Goal: Task Accomplishment & Management: Use online tool/utility

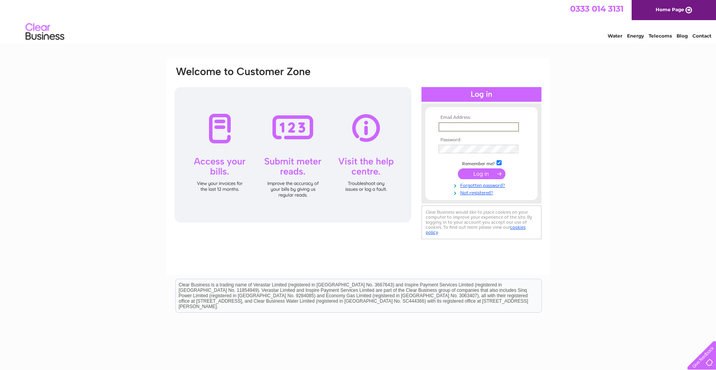
click at [449, 126] on input "text" at bounding box center [478, 126] width 80 height 9
type input "carnethichouse@hotmail.co.uk"
click at [479, 173] on input "submit" at bounding box center [482, 173] width 48 height 11
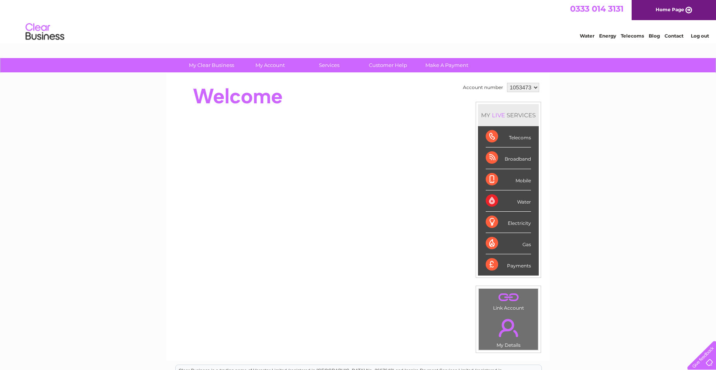
click at [518, 161] on div "Broadband" at bounding box center [507, 157] width 45 height 21
click at [492, 159] on div "Broadband" at bounding box center [507, 157] width 45 height 21
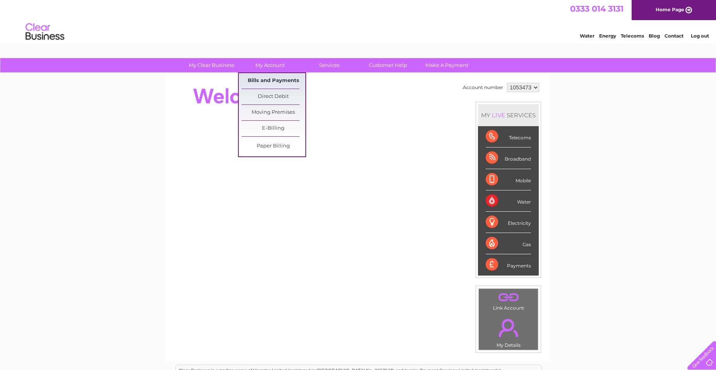
click at [276, 80] on link "Bills and Payments" at bounding box center [273, 80] width 64 height 15
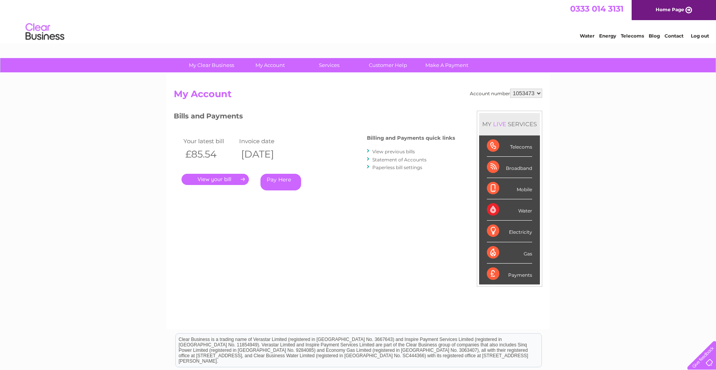
click at [216, 180] on link "." at bounding box center [214, 179] width 67 height 11
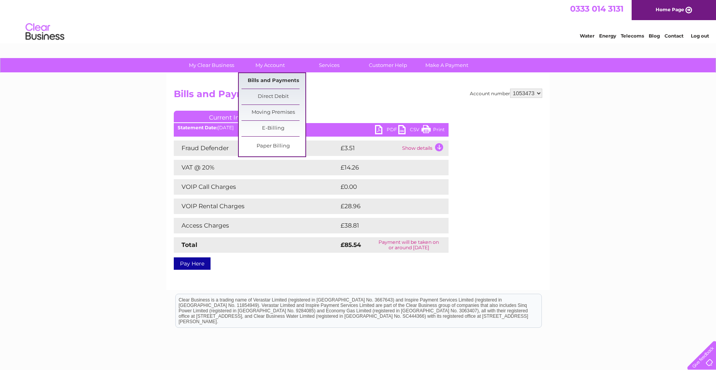
click at [280, 81] on link "Bills and Payments" at bounding box center [273, 80] width 64 height 15
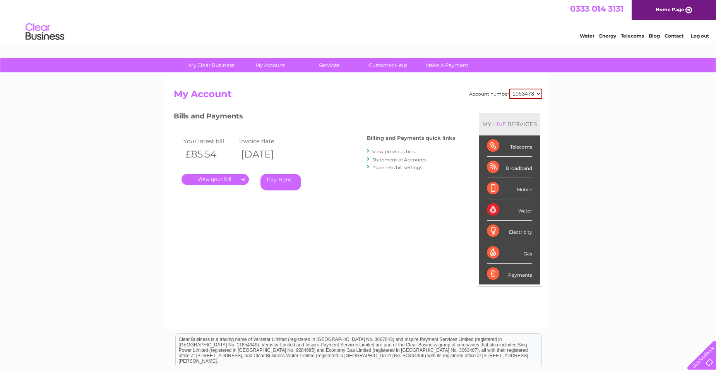
click at [394, 151] on link "View previous bills" at bounding box center [393, 152] width 43 height 6
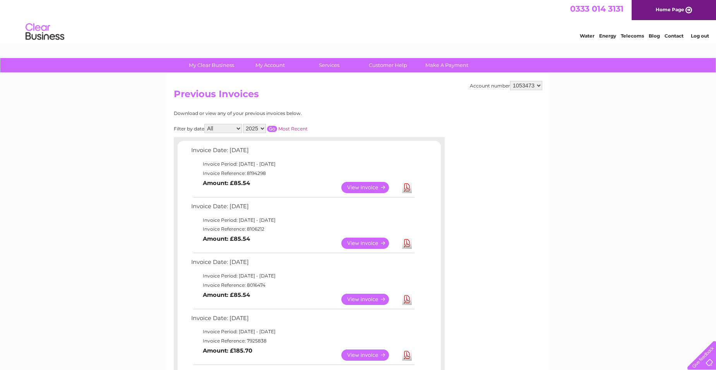
click at [365, 244] on link "View" at bounding box center [369, 243] width 57 height 11
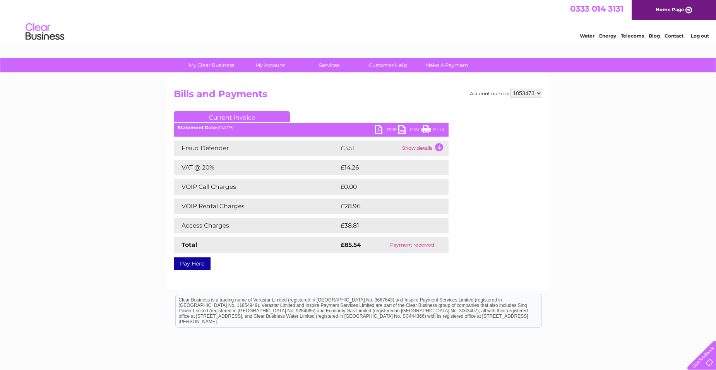
drag, startPoint x: 427, startPoint y: 129, endPoint x: 59, endPoint y: 39, distance: 379.2
click at [427, 129] on link "Print" at bounding box center [432, 130] width 23 height 11
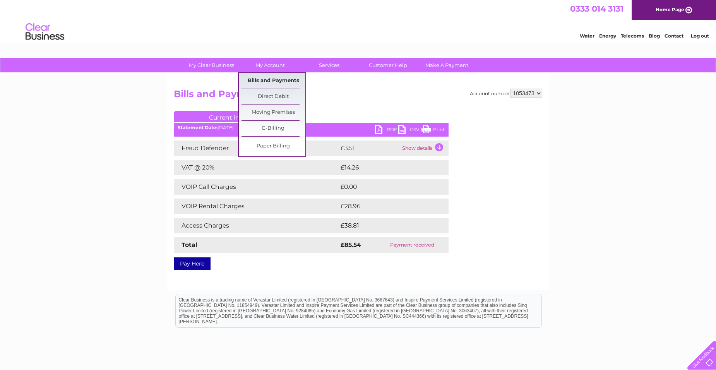
click at [280, 80] on link "Bills and Payments" at bounding box center [273, 80] width 64 height 15
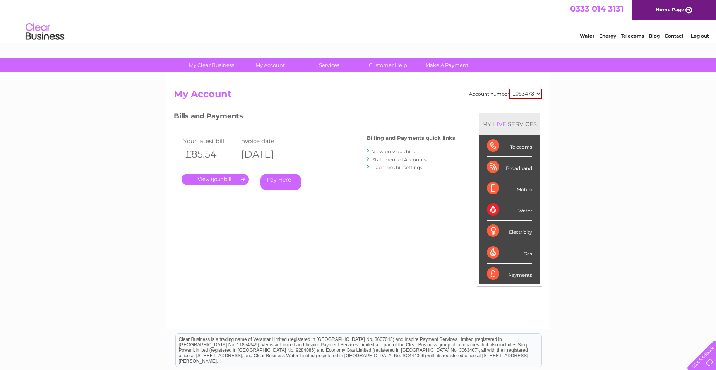
click at [389, 151] on link "View previous bills" at bounding box center [393, 152] width 43 height 6
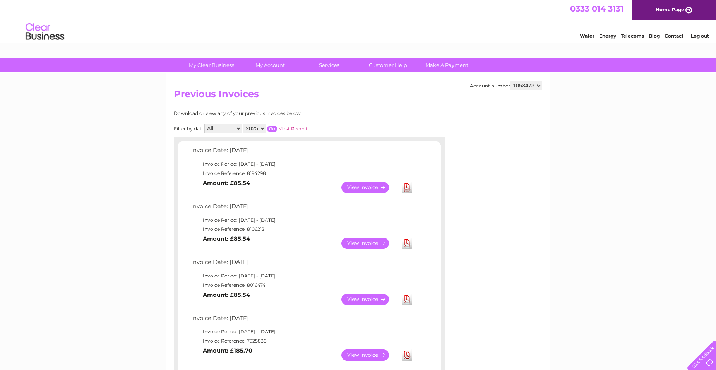
click at [361, 301] on link "View" at bounding box center [369, 299] width 57 height 11
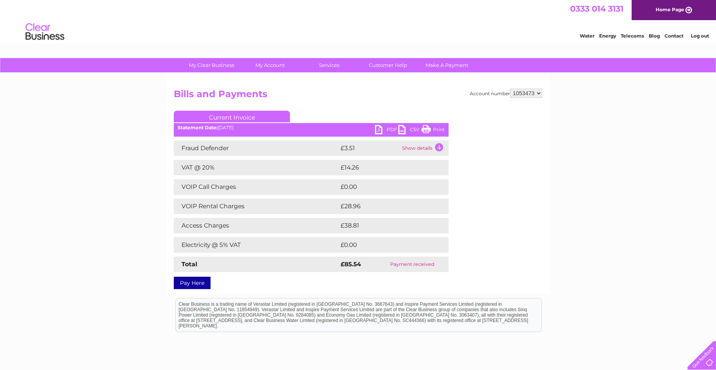
drag, startPoint x: 431, startPoint y: 129, endPoint x: 59, endPoint y: 34, distance: 383.6
click at [431, 129] on link "Print" at bounding box center [432, 130] width 23 height 11
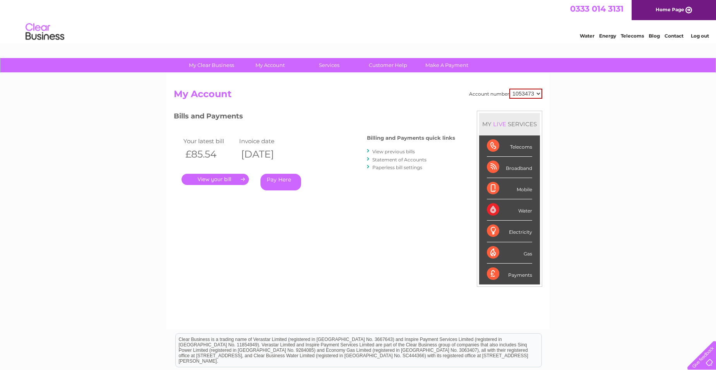
click at [494, 233] on div "Electricity" at bounding box center [509, 230] width 45 height 21
click at [490, 229] on div "Electricity" at bounding box center [509, 230] width 45 height 21
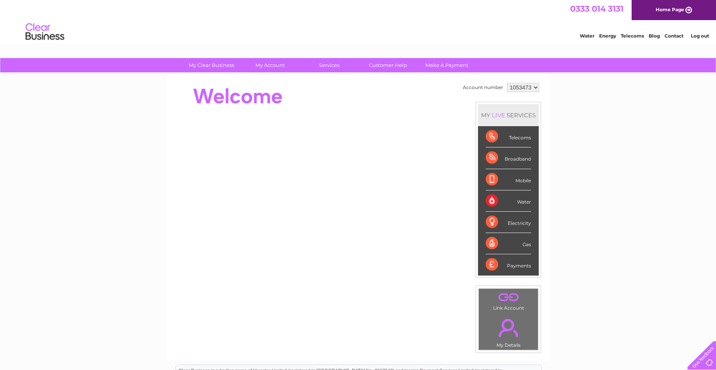
click at [489, 221] on div "Electricity" at bounding box center [507, 222] width 45 height 21
click at [516, 225] on div "Electricity" at bounding box center [507, 222] width 45 height 21
click at [492, 223] on div "Electricity" at bounding box center [507, 222] width 45 height 21
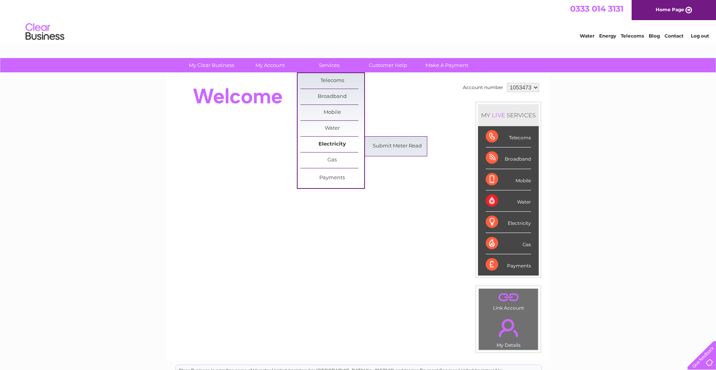
click at [334, 146] on link "Electricity" at bounding box center [332, 144] width 64 height 15
